Goal: Information Seeking & Learning: Find specific fact

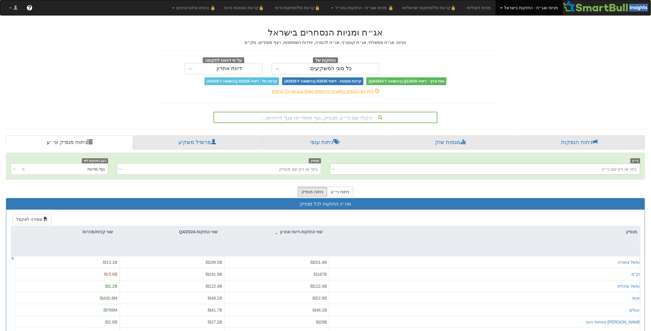
click at [556, 167] on div "בחר או הזן שם ני״ע" at bounding box center [490, 169] width 300 height 10
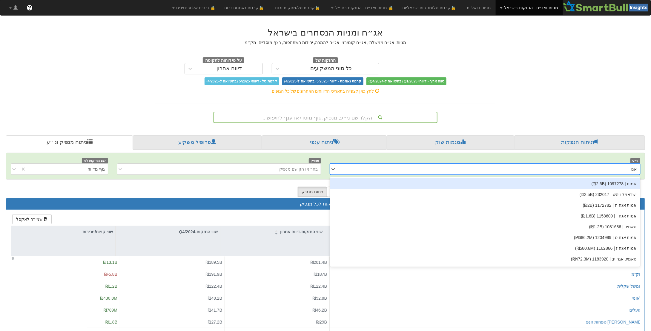
type input "אמת"
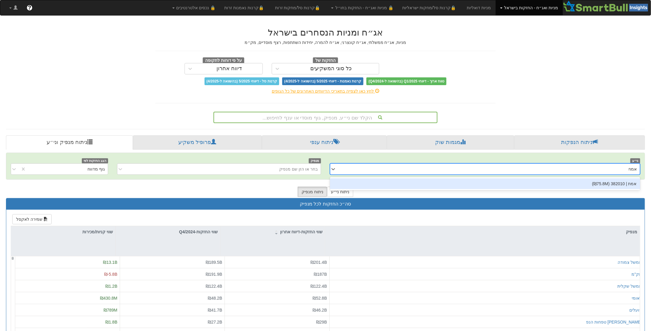
click at [578, 182] on div "אמת | 382010 (₪75.8M)" at bounding box center [485, 183] width 310 height 11
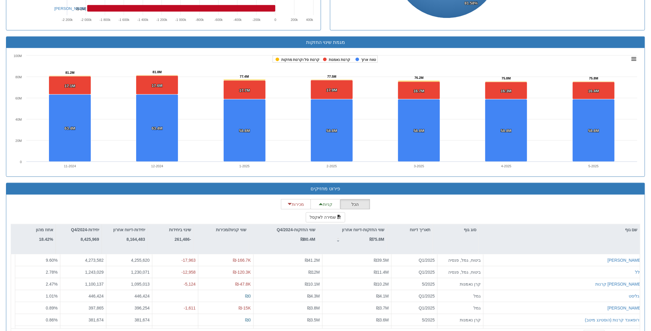
scroll to position [380, 0]
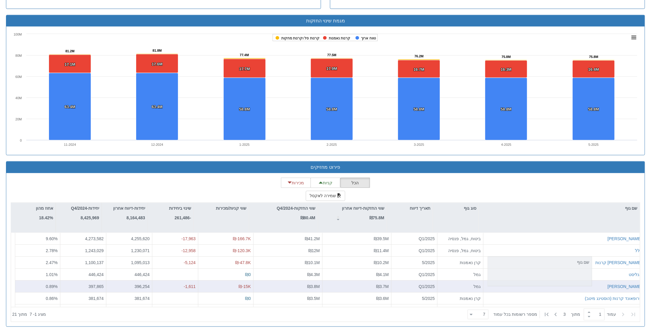
drag, startPoint x: 553, startPoint y: 211, endPoint x: 564, endPoint y: 285, distance: 74.3
click at [564, 285] on div "שם גוף סוג גוף תאריך דיווח שווי החזקות-דיווח אחרון ₪75.8M שווי החזקות-Q4/2024 ₪…" at bounding box center [326, 261] width 630 height 119
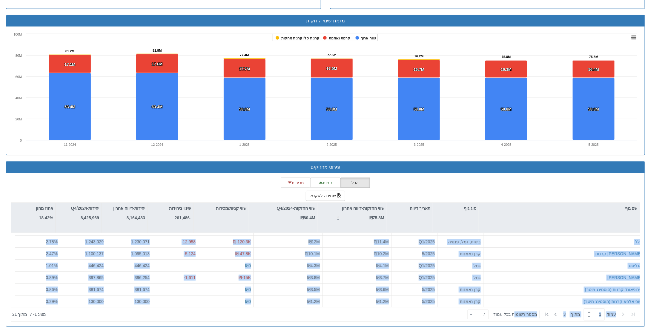
scroll to position [9, 0]
drag, startPoint x: 527, startPoint y: 184, endPoint x: 517, endPoint y: 309, distance: 126.1
click at [517, 309] on div "הכל קניות מכירות שמירה לאקסל שם גוף סוג גוף תאריך דיווח שווי החזקות-דיווח אחרון…" at bounding box center [326, 250] width 630 height 144
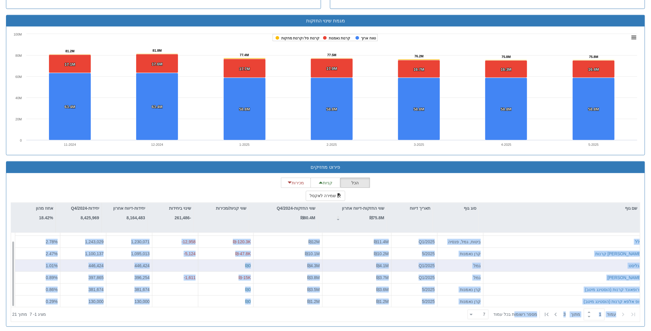
click at [542, 263] on div "אנליסט" at bounding box center [564, 266] width 156 height 6
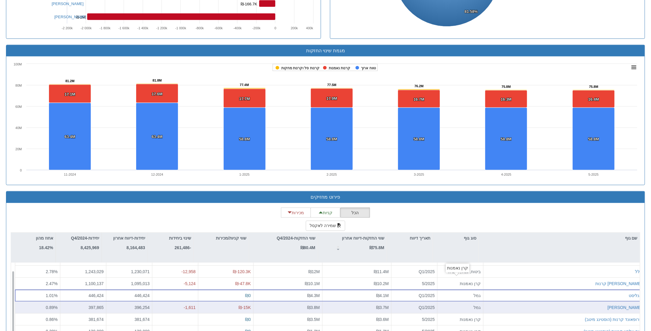
scroll to position [380, 0]
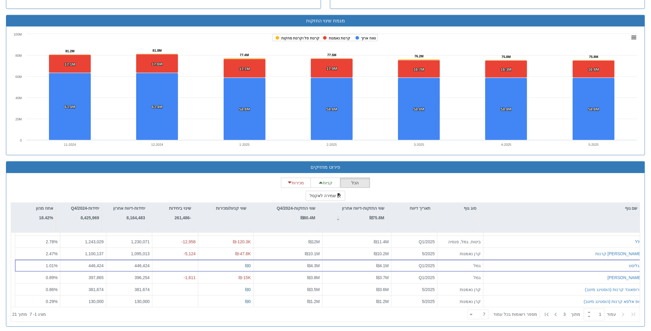
click at [562, 182] on div "הכל קניות מכירות שמירה לאקסל שם גוף סוג גוף תאריך דיווח שווי החזקות-דיווח אחרון…" at bounding box center [326, 250] width 630 height 144
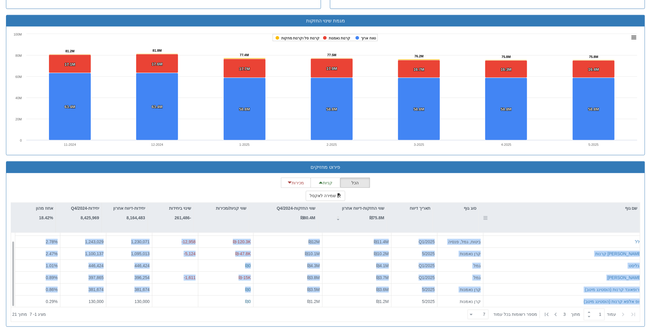
scroll to position [0, 0]
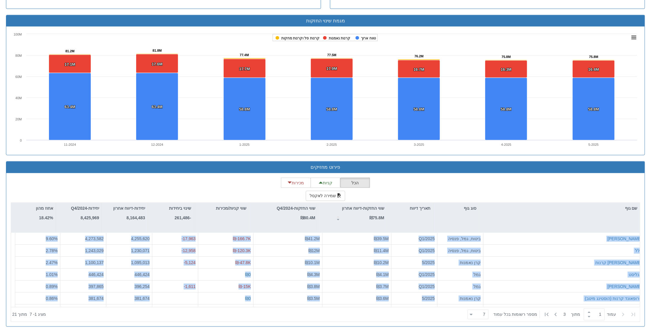
drag, startPoint x: 544, startPoint y: 303, endPoint x: 566, endPoint y: 192, distance: 113.1
click at [566, 192] on div "הכל קניות מכירות שמירה לאקסל שם גוף סוג גוף תאריך דיווח שווי החזקות-דיווח אחרון…" at bounding box center [326, 250] width 630 height 144
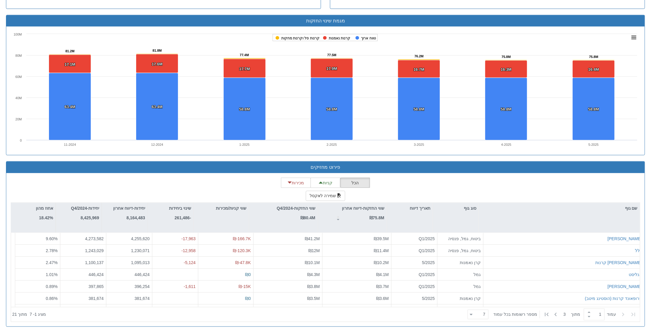
click at [566, 187] on div "הכל קניות מכירות שמירה לאקסל שם גוף סוג גוף תאריך דיווח שווי החזקות-דיווח אחרון…" at bounding box center [326, 250] width 630 height 144
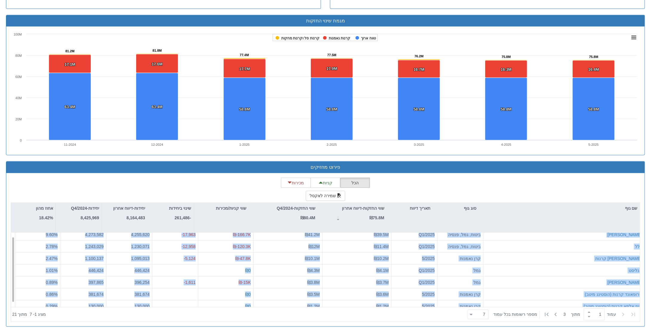
scroll to position [9, 0]
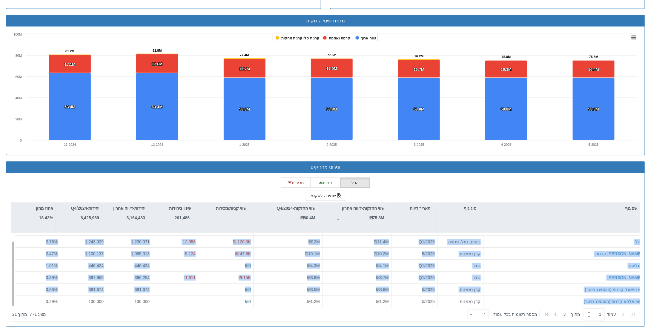
drag, startPoint x: 526, startPoint y: 186, endPoint x: 516, endPoint y: 302, distance: 116.9
click at [516, 302] on div "הכל קניות מכירות שמירה לאקסל שם גוף סוג גוף תאריך דיווח שווי החזקות-דיווח אחרון…" at bounding box center [326, 250] width 630 height 144
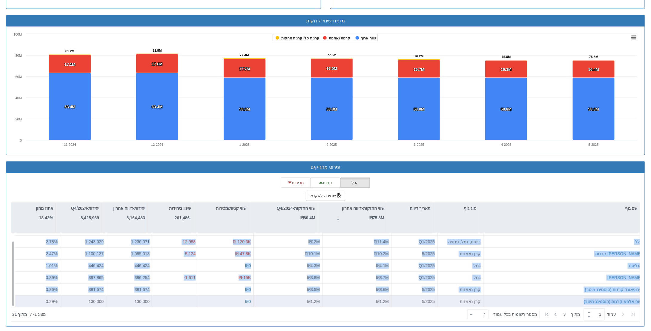
click at [519, 299] on div "טופ אלפא קרנות (הוסטינג מיטב)" at bounding box center [564, 302] width 156 height 6
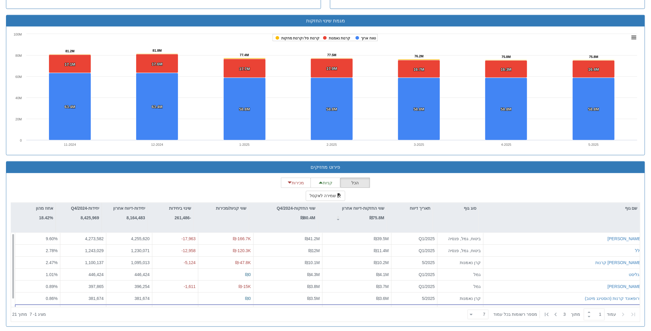
scroll to position [0, 0]
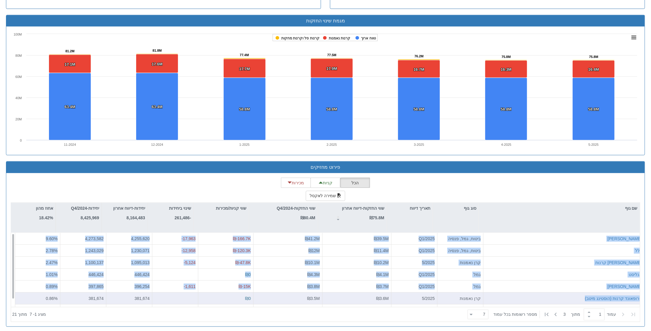
drag, startPoint x: 546, startPoint y: 181, endPoint x: 531, endPoint y: 297, distance: 116.5
click at [531, 297] on div "הכל קניות מכירות שמירה לאקסל שם גוף סוג גוף תאריך דיווח שווי החזקות-דיווח אחרון…" at bounding box center [326, 250] width 630 height 144
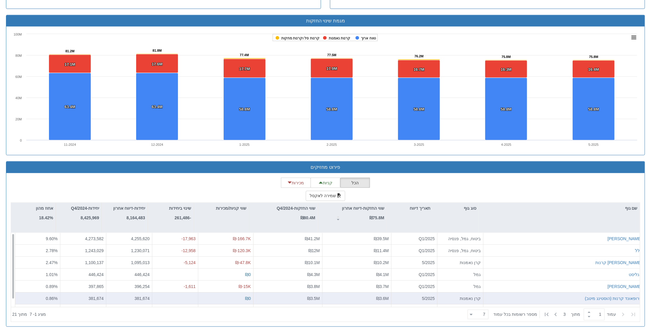
click at [531, 297] on div "פרופאונד קרנות (הוסטינג מיטב)" at bounding box center [564, 298] width 156 height 6
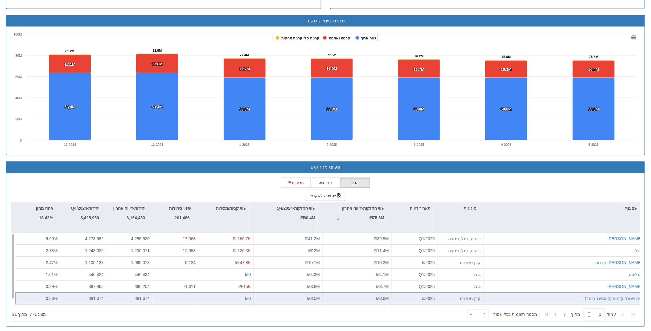
scroll to position [9, 0]
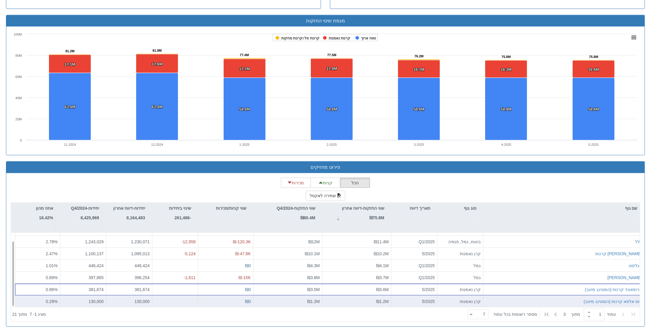
click at [529, 299] on div "טופ אלפא קרנות (הוסטינג מיטב)" at bounding box center [564, 302] width 156 height 6
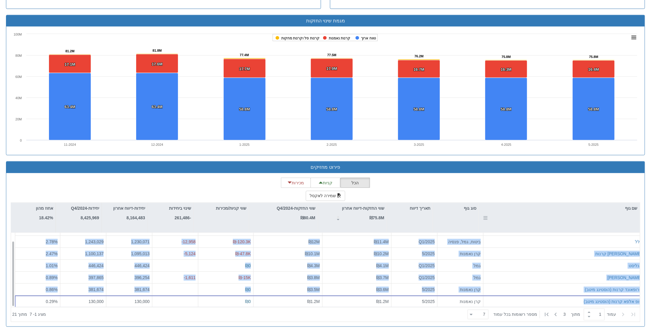
scroll to position [0, 0]
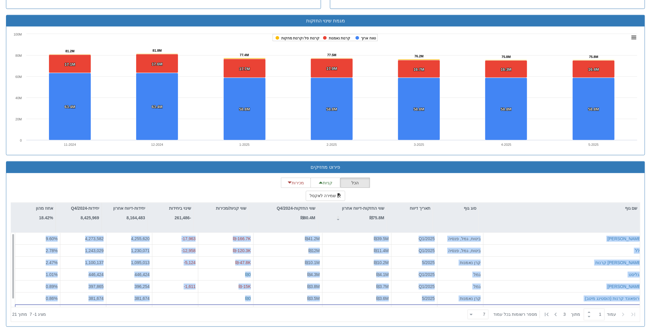
drag, startPoint x: 530, startPoint y: 299, endPoint x: 568, endPoint y: 187, distance: 118.4
click at [568, 187] on div "הכל קניות מכירות שמירה לאקסל שם גוף סוג גוף תאריך דיווח שווי החזקות-דיווח אחרון…" at bounding box center [326, 250] width 630 height 144
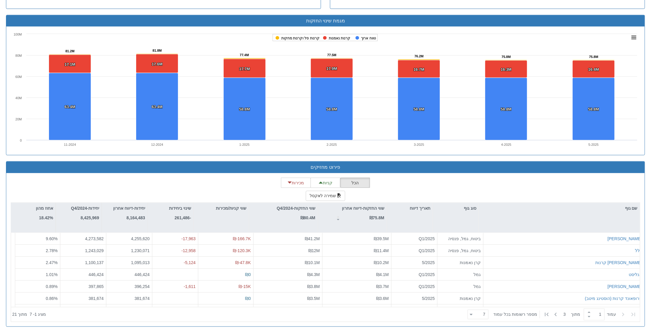
click at [566, 188] on div "הכל קניות מכירות שמירה לאקסל שם גוף סוג גוף תאריך דיווח שווי החזקות-דיווח אחרון…" at bounding box center [326, 250] width 630 height 144
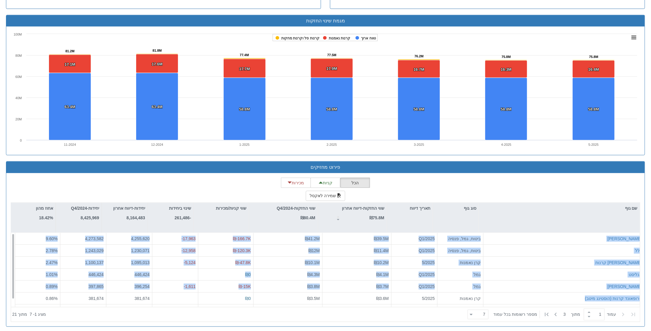
scroll to position [9, 0]
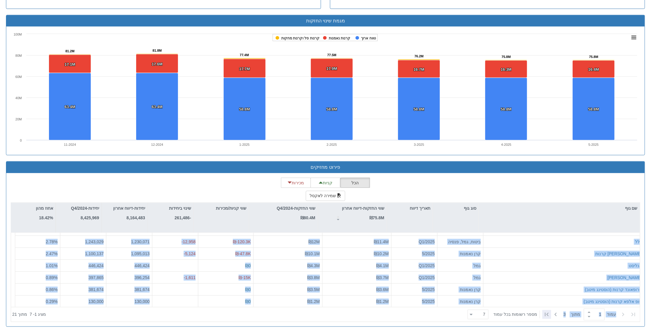
drag, startPoint x: 566, startPoint y: 188, endPoint x: 547, endPoint y: 308, distance: 121.4
click at [547, 308] on div "הכל קניות מכירות שמירה לאקסל שם גוף סוג גוף תאריך דיווח שווי החזקות-דיווח אחרון…" at bounding box center [326, 250] width 630 height 144
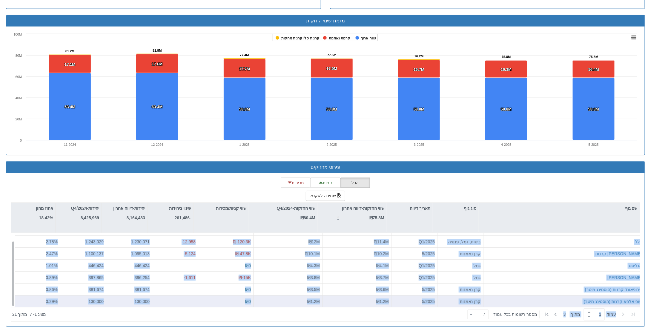
click at [541, 299] on div "טופ אלפא קרנות (הוסטינג מיטב)" at bounding box center [564, 302] width 156 height 6
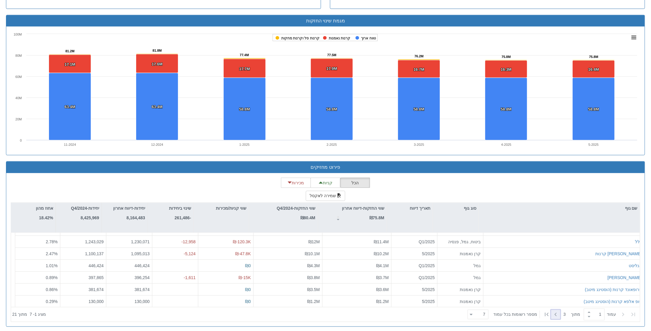
click at [558, 312] on icon at bounding box center [555, 314] width 7 height 7
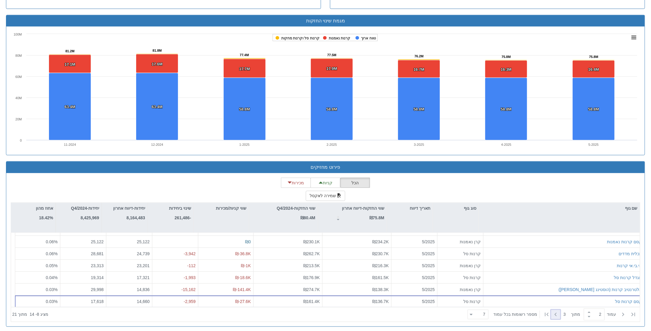
click at [558, 312] on icon at bounding box center [555, 314] width 7 height 7
click at [635, 313] on icon at bounding box center [634, 315] width 4 height 4
type input "1"
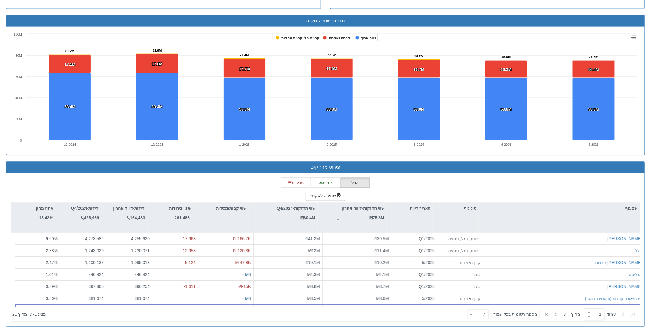
click at [635, 313] on icon at bounding box center [634, 315] width 4 height 4
click at [324, 193] on button "שמירה לאקסל" at bounding box center [325, 196] width 39 height 10
